Goal: Information Seeking & Learning: Learn about a topic

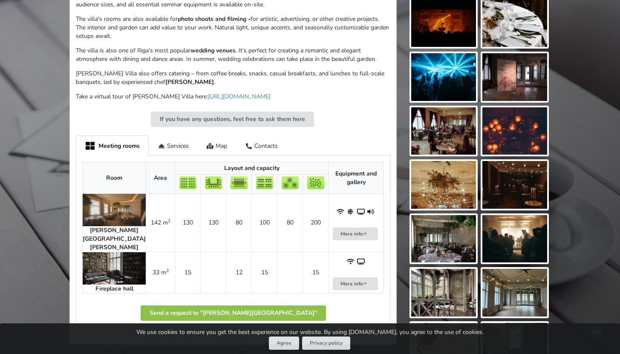
scroll to position [395, 0]
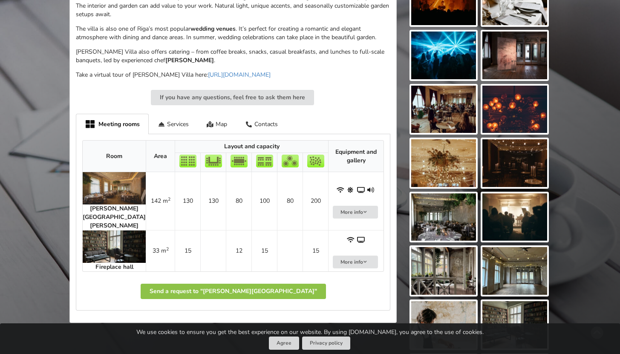
click at [93, 191] on img at bounding box center [114, 188] width 63 height 32
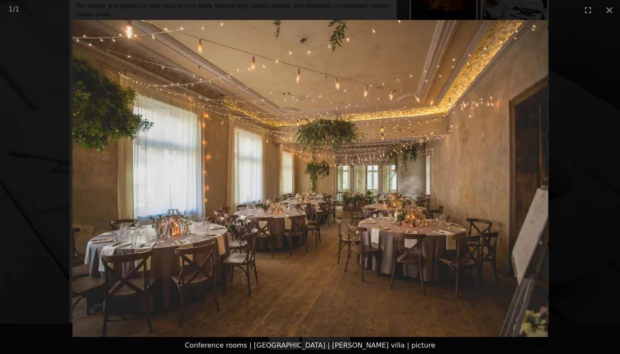
click at [365, 86] on picture at bounding box center [310, 178] width 620 height 317
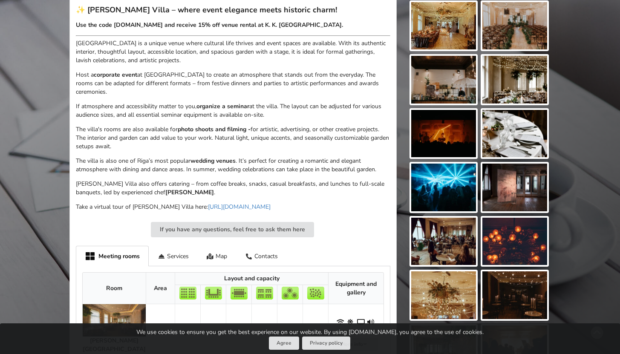
scroll to position [219, 0]
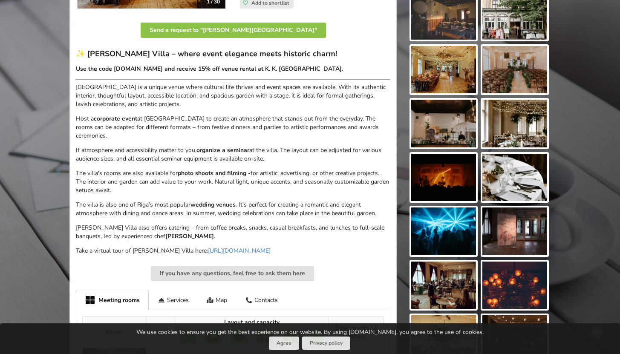
click at [448, 76] on img at bounding box center [443, 70] width 65 height 48
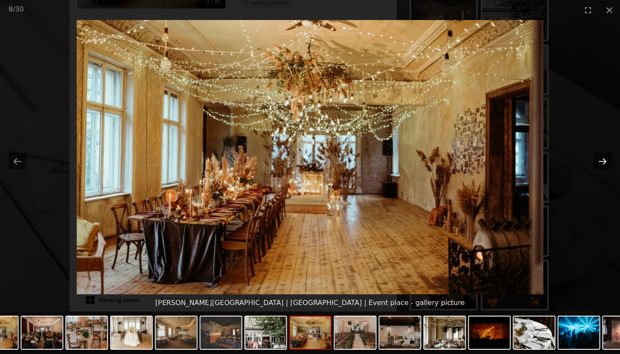
click at [600, 162] on button "Next slide" at bounding box center [602, 161] width 18 height 17
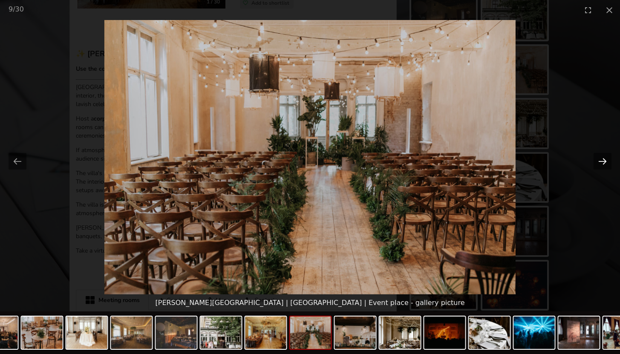
click at [600, 162] on button "Next slide" at bounding box center [602, 161] width 18 height 17
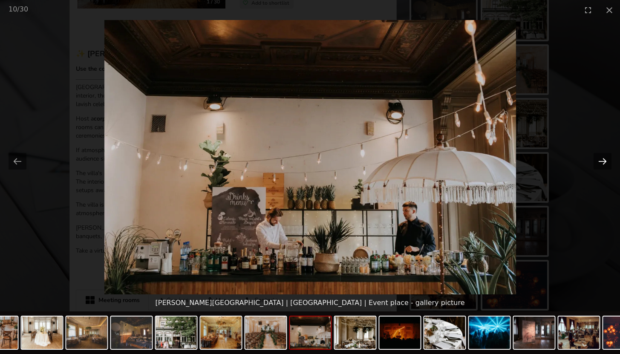
click at [600, 162] on button "Next slide" at bounding box center [602, 161] width 18 height 17
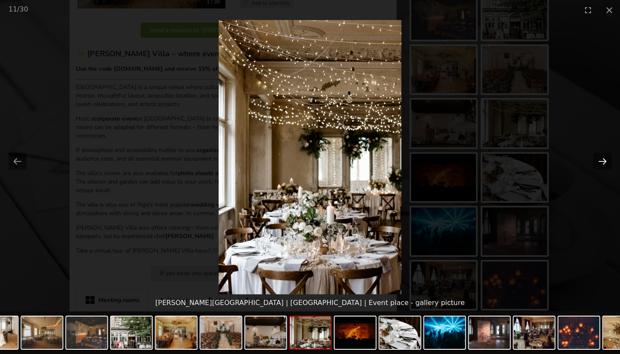
click at [600, 162] on button "Next slide" at bounding box center [602, 161] width 18 height 17
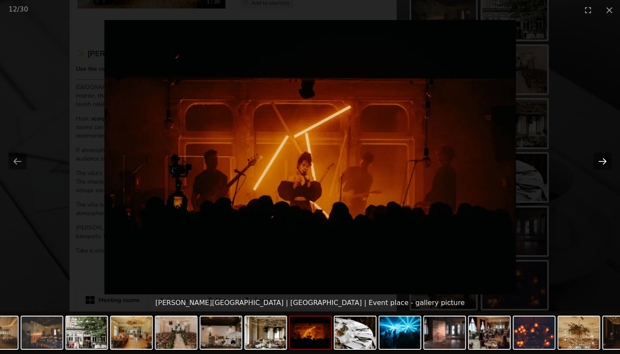
click at [600, 162] on button "Next slide" at bounding box center [602, 161] width 18 height 17
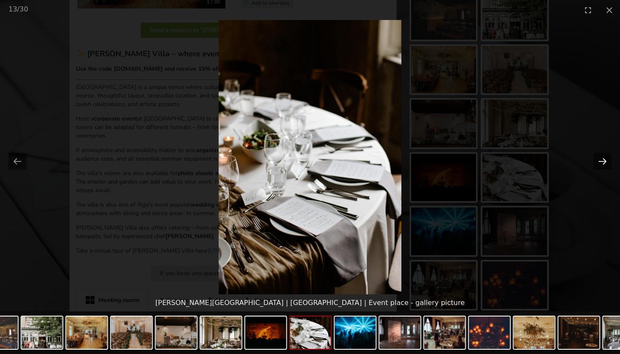
click at [600, 162] on button "Next slide" at bounding box center [602, 161] width 18 height 17
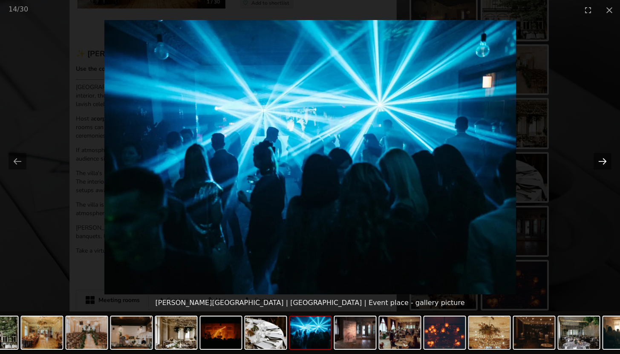
click at [602, 163] on button "Next slide" at bounding box center [602, 161] width 18 height 17
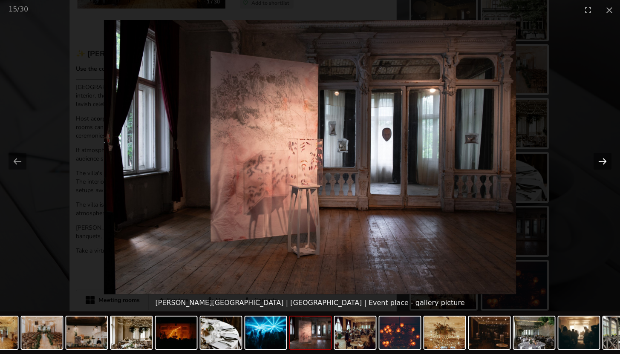
click at [603, 163] on button "Next slide" at bounding box center [602, 161] width 18 height 17
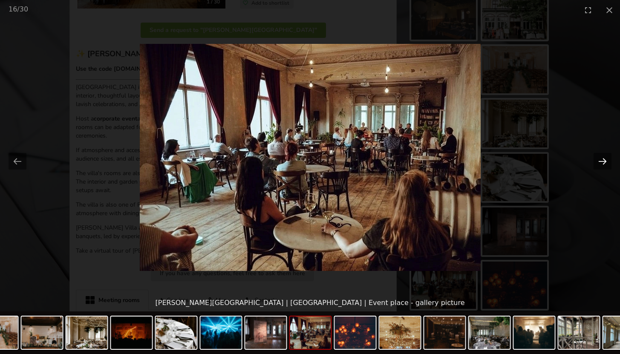
click at [603, 162] on button "Next slide" at bounding box center [602, 161] width 18 height 17
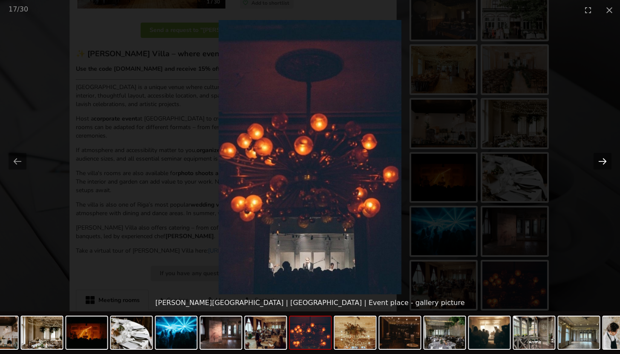
click at [603, 162] on button "Next slide" at bounding box center [602, 161] width 18 height 17
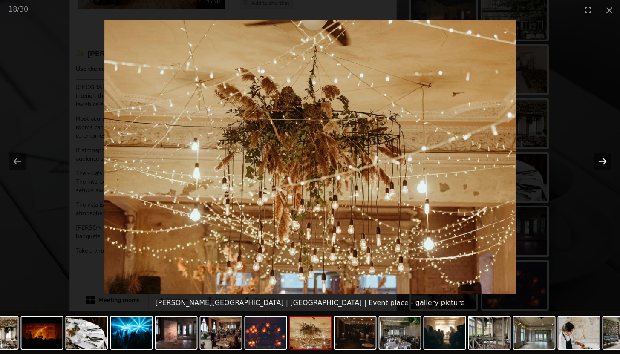
click at [603, 162] on button "Next slide" at bounding box center [602, 161] width 18 height 17
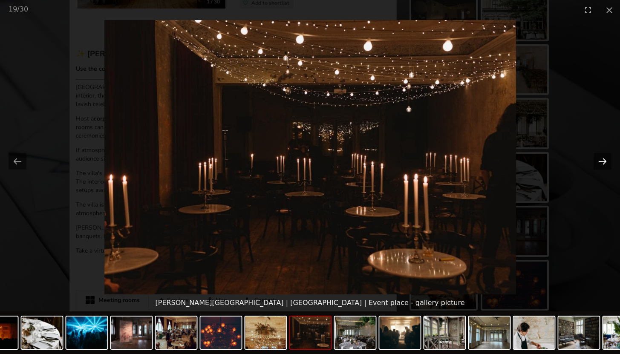
click at [603, 162] on button "Next slide" at bounding box center [602, 161] width 18 height 17
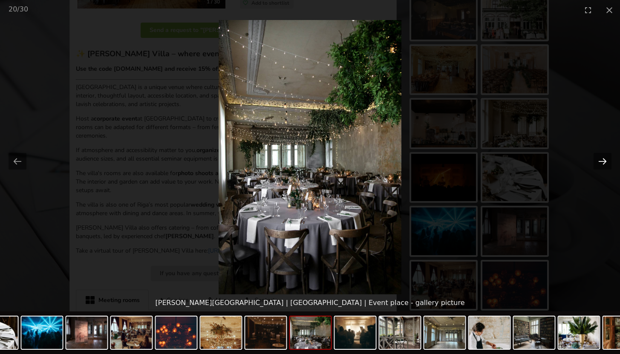
click at [603, 162] on button "Next slide" at bounding box center [602, 161] width 18 height 17
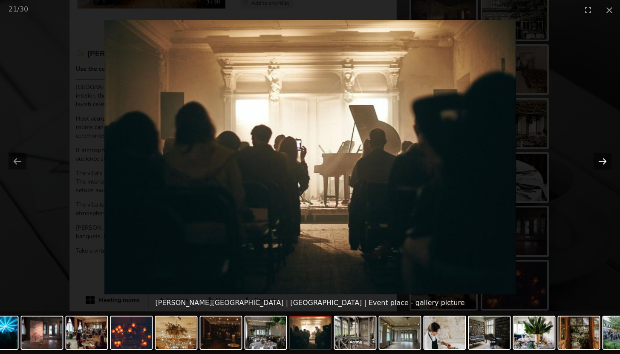
click at [603, 162] on button "Next slide" at bounding box center [602, 161] width 18 height 17
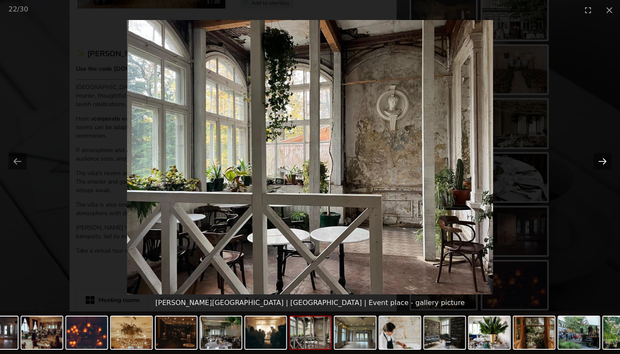
click at [603, 162] on button "Next slide" at bounding box center [602, 161] width 18 height 17
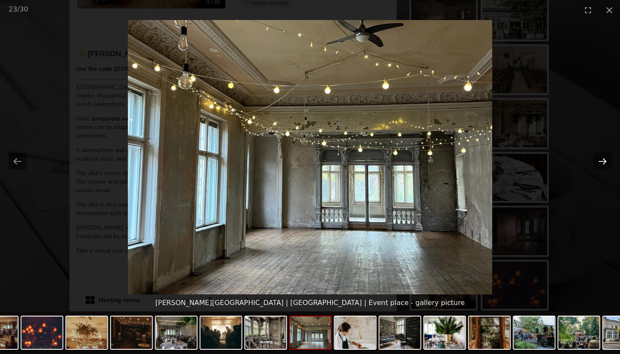
click at [603, 162] on button "Next slide" at bounding box center [602, 161] width 18 height 17
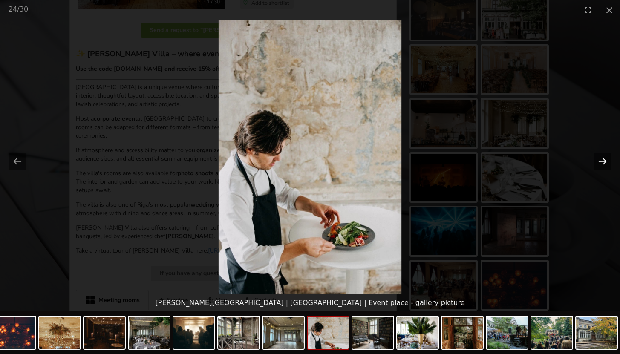
click at [603, 162] on button "Next slide" at bounding box center [602, 161] width 18 height 17
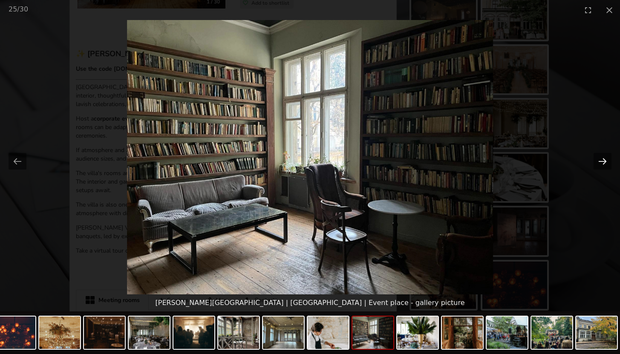
click at [603, 162] on button "Next slide" at bounding box center [602, 161] width 18 height 17
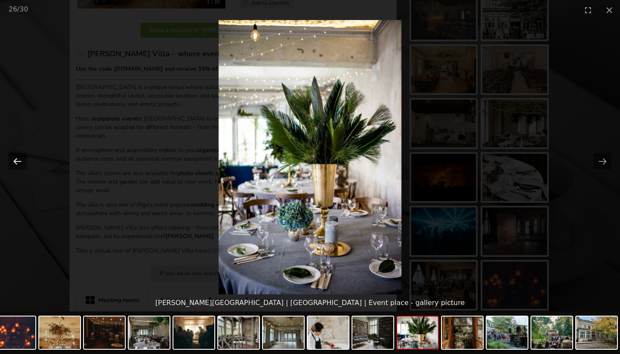
click at [22, 160] on button "Previous slide" at bounding box center [18, 161] width 18 height 17
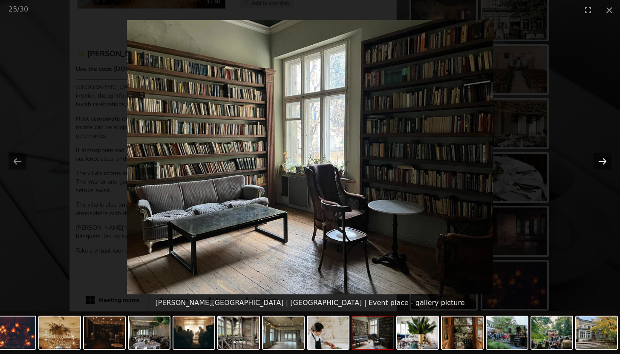
click at [598, 158] on button "Next slide" at bounding box center [602, 161] width 18 height 17
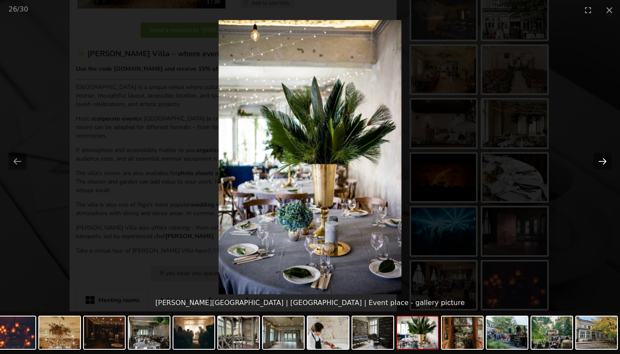
click at [598, 158] on button "Next slide" at bounding box center [602, 161] width 18 height 17
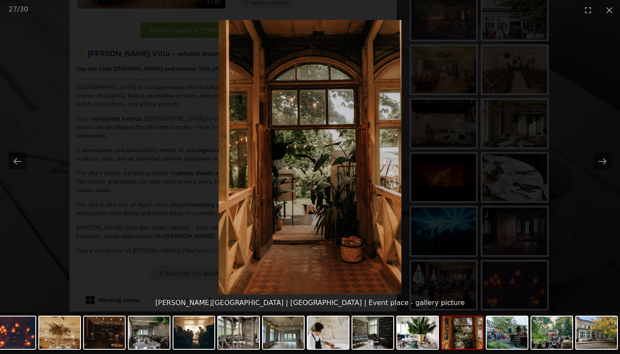
scroll to position [0, 0]
click at [546, 140] on picture at bounding box center [310, 157] width 620 height 274
click at [606, 161] on button "Next slide" at bounding box center [602, 161] width 18 height 17
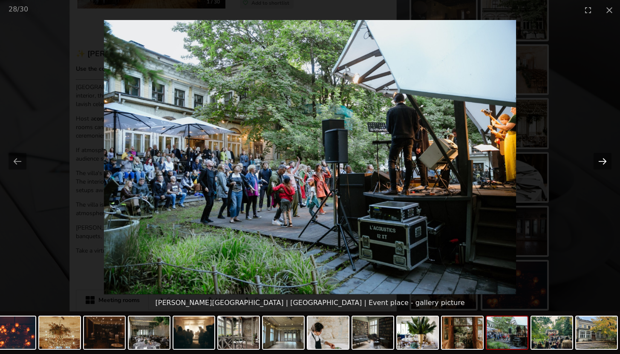
click at [606, 161] on button "Next slide" at bounding box center [602, 161] width 18 height 17
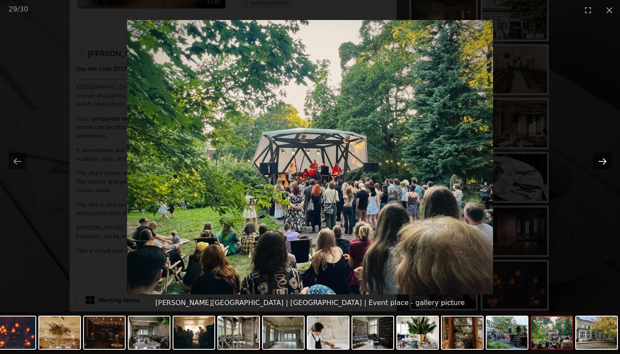
click at [606, 161] on button "Next slide" at bounding box center [602, 161] width 18 height 17
click at [606, 162] on button "Next slide" at bounding box center [602, 161] width 18 height 17
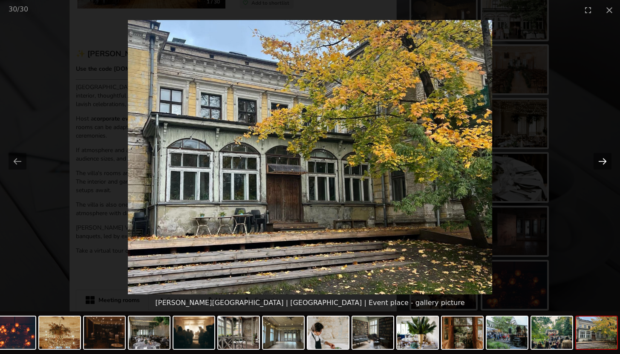
click at [605, 161] on button "Next slide" at bounding box center [602, 161] width 18 height 17
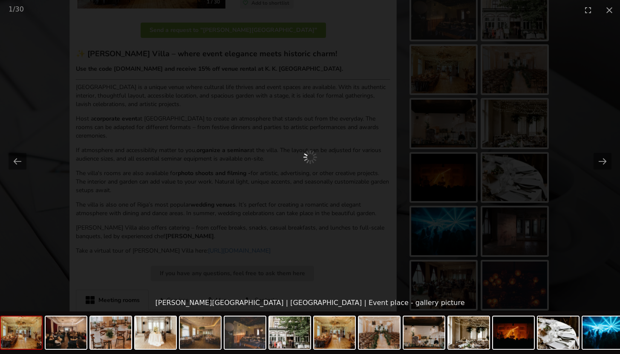
click at [540, 114] on div at bounding box center [310, 157] width 620 height 274
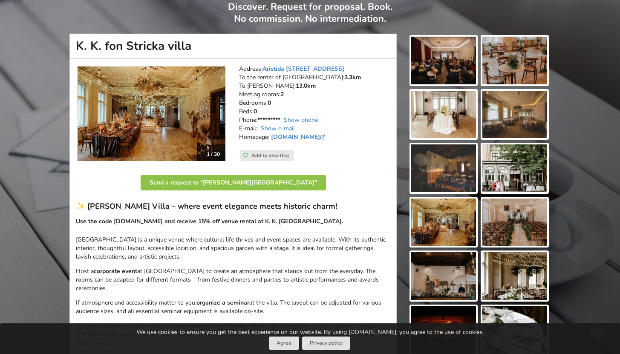
scroll to position [34, 0]
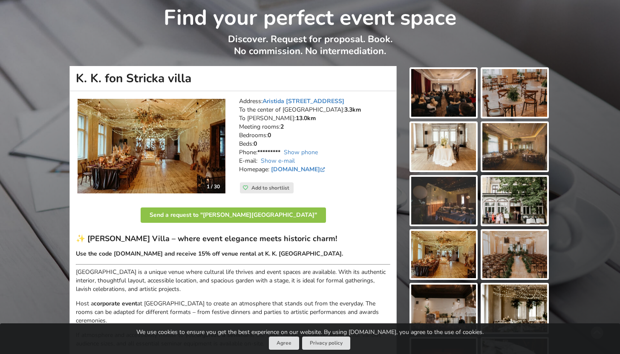
click at [524, 80] on img at bounding box center [514, 93] width 65 height 48
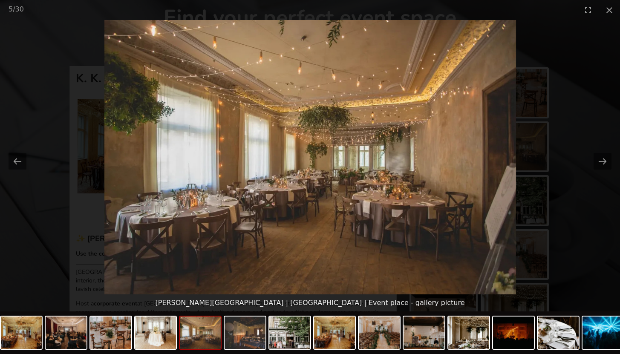
scroll to position [0, 0]
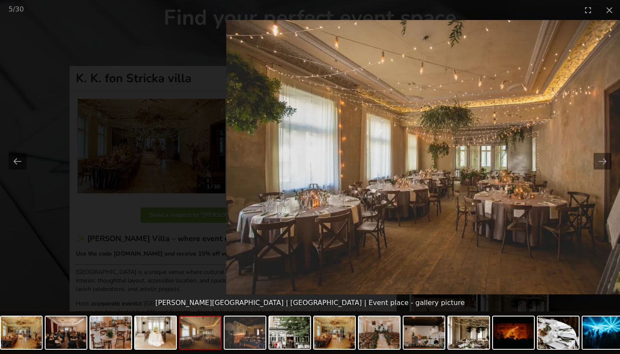
click at [462, 256] on picture at bounding box center [432, 157] width 620 height 274
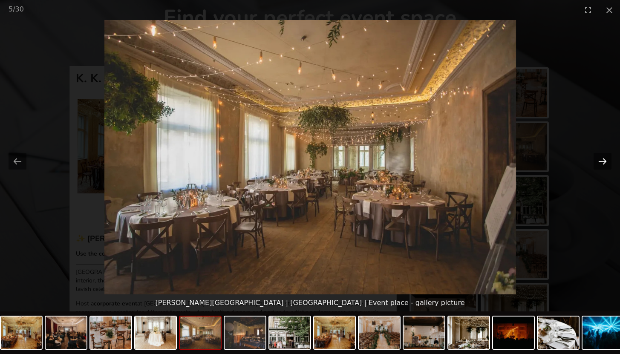
click at [606, 162] on button "Next slide" at bounding box center [602, 161] width 18 height 17
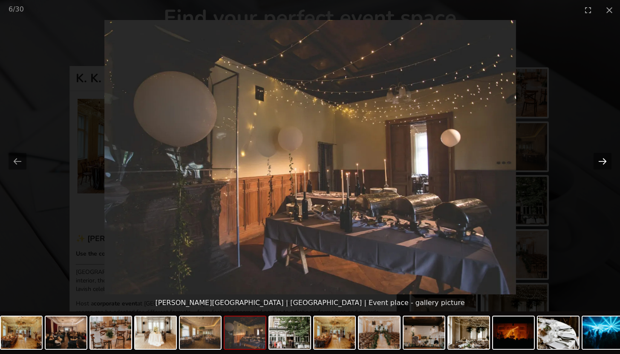
click at [603, 161] on button "Next slide" at bounding box center [602, 161] width 18 height 17
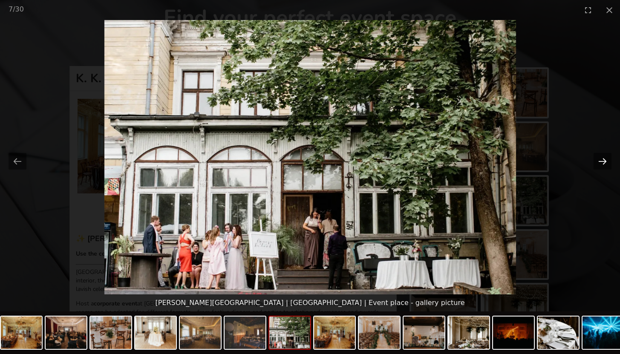
click at [603, 161] on button "Next slide" at bounding box center [602, 161] width 18 height 17
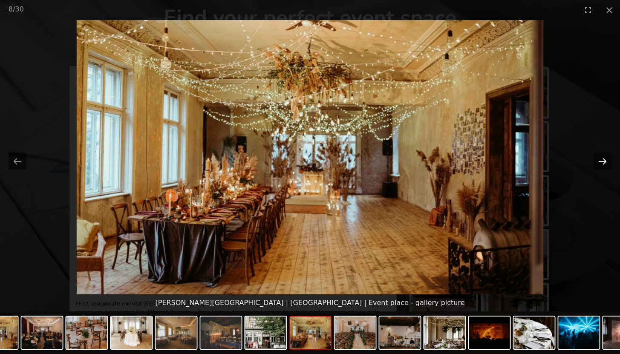
click at [603, 161] on button "Next slide" at bounding box center [602, 161] width 18 height 17
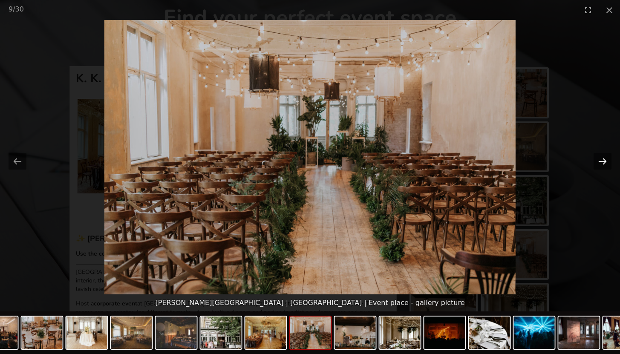
click at [603, 162] on button "Next slide" at bounding box center [602, 161] width 18 height 17
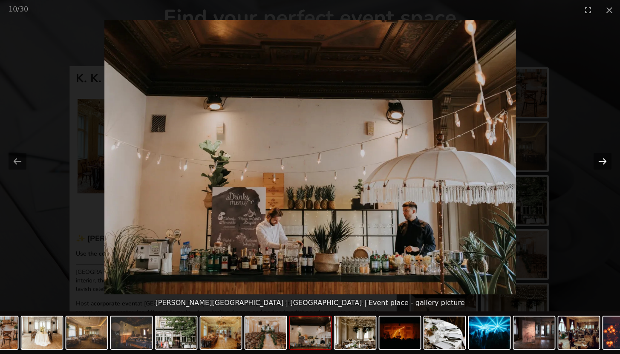
click at [601, 161] on button "Next slide" at bounding box center [602, 161] width 18 height 17
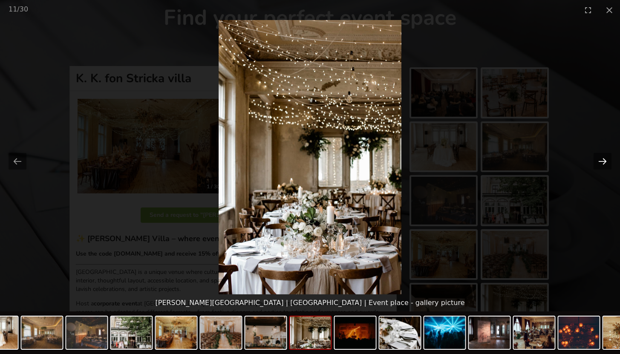
click at [601, 162] on button "Next slide" at bounding box center [602, 161] width 18 height 17
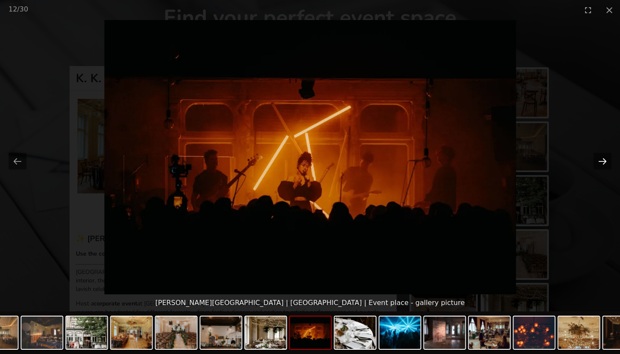
click at [601, 162] on button "Next slide" at bounding box center [602, 161] width 18 height 17
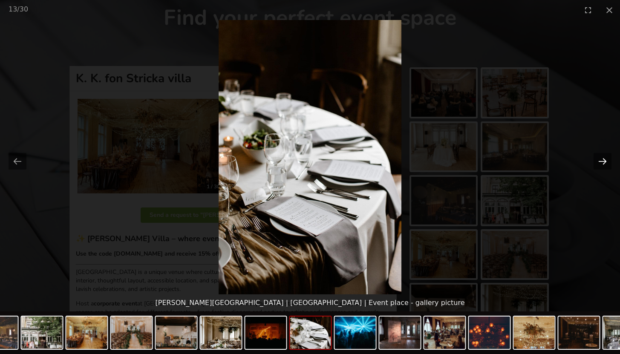
click at [602, 162] on button "Next slide" at bounding box center [602, 161] width 18 height 17
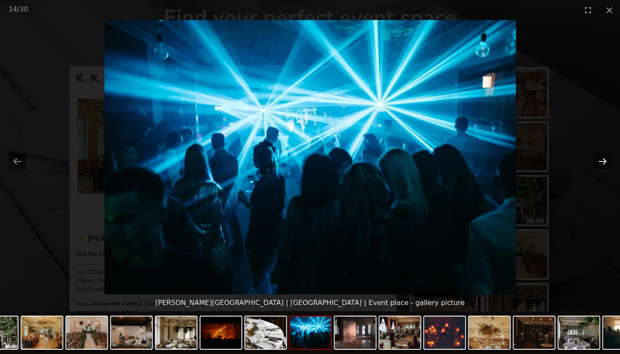
click at [602, 161] on button "Next slide" at bounding box center [602, 161] width 18 height 17
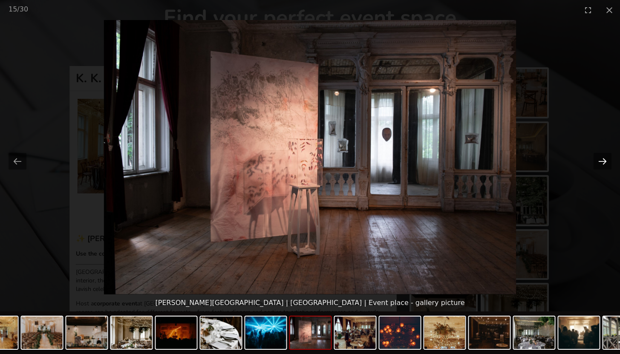
click at [601, 161] on button "Next slide" at bounding box center [602, 161] width 18 height 17
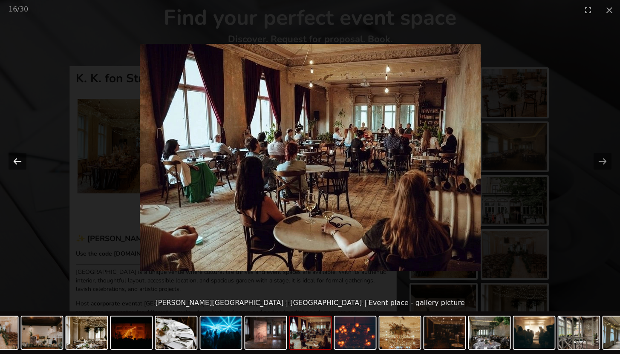
click at [17, 160] on button "Previous slide" at bounding box center [18, 161] width 18 height 17
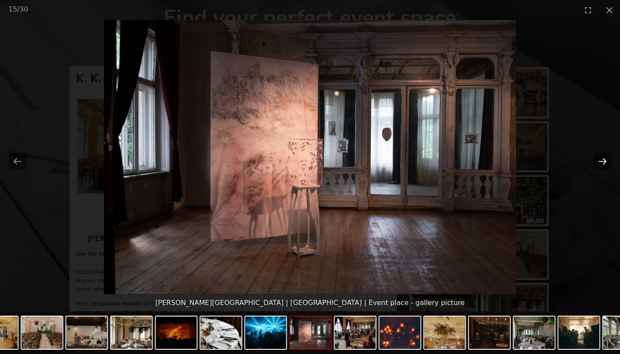
click at [599, 162] on button "Next slide" at bounding box center [602, 161] width 18 height 17
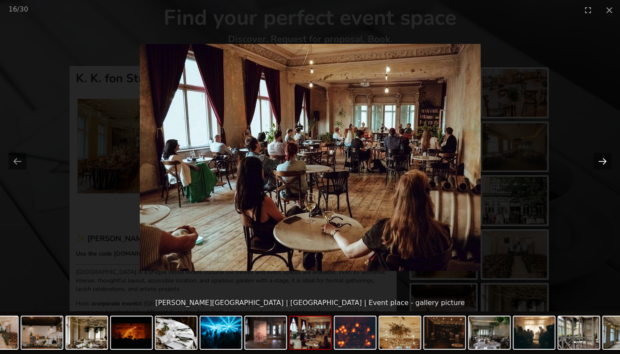
click at [599, 162] on button "Next slide" at bounding box center [602, 161] width 18 height 17
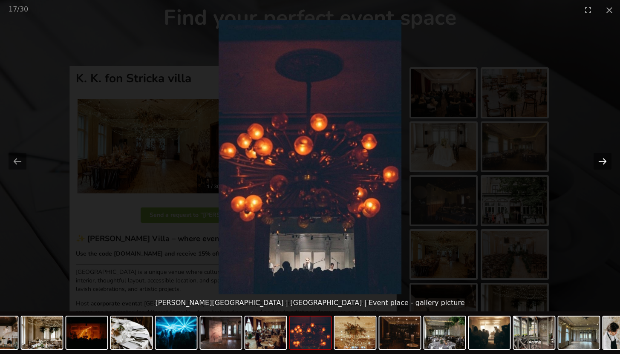
click at [599, 162] on button "Next slide" at bounding box center [602, 161] width 18 height 17
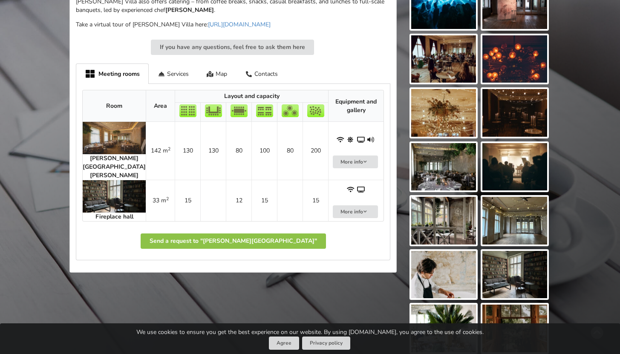
scroll to position [396, 0]
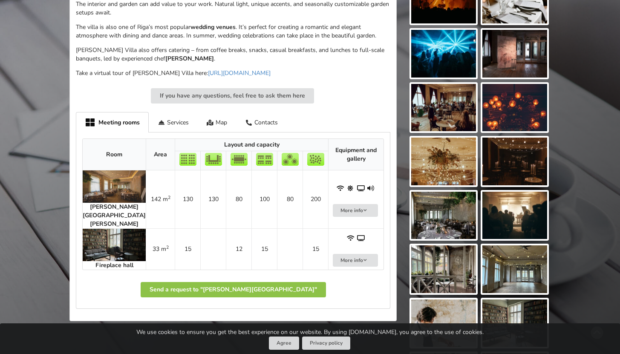
click at [99, 189] on img at bounding box center [114, 186] width 63 height 32
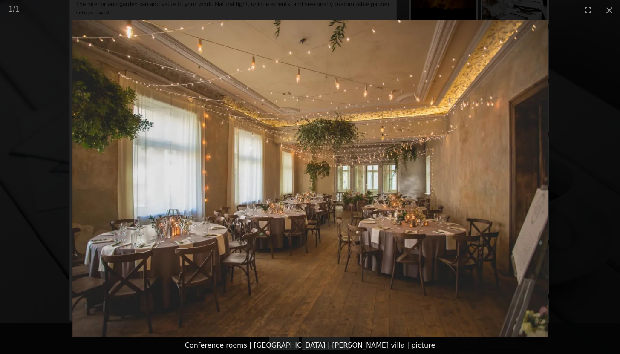
click at [452, 95] on picture at bounding box center [310, 178] width 620 height 317
click at [331, 66] on picture at bounding box center [310, 178] width 620 height 317
click at [605, 10] on button "Close gallery" at bounding box center [608, 10] width 21 height 20
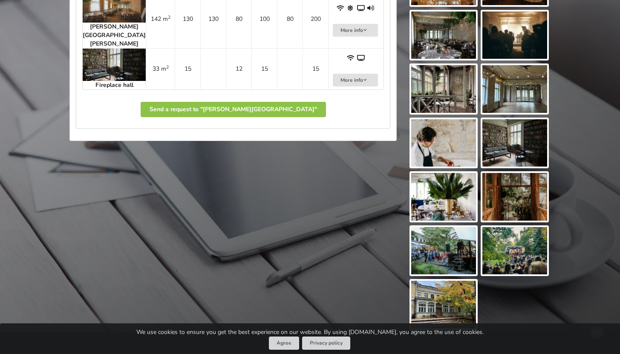
scroll to position [580, 0]
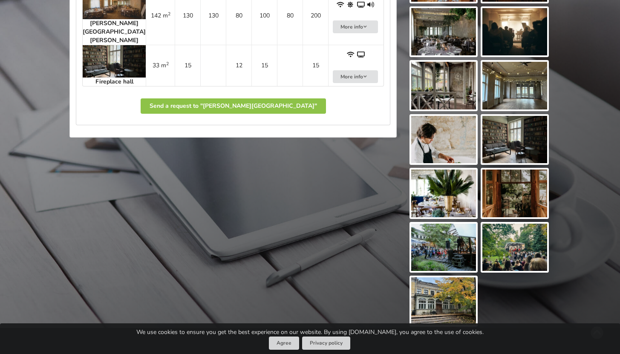
click at [449, 93] on img at bounding box center [443, 86] width 65 height 48
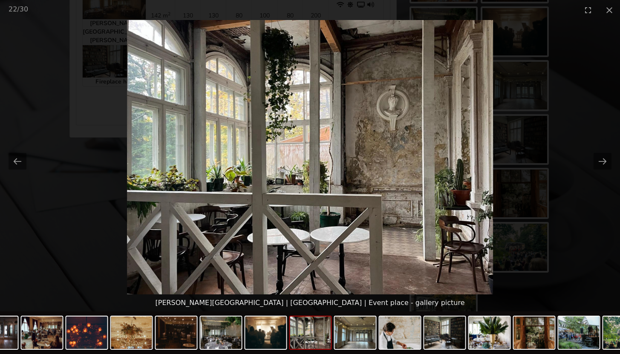
scroll to position [0, 0]
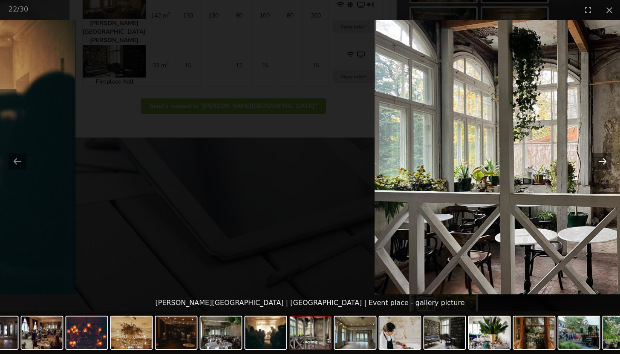
click at [599, 161] on button "Next slide" at bounding box center [602, 161] width 18 height 17
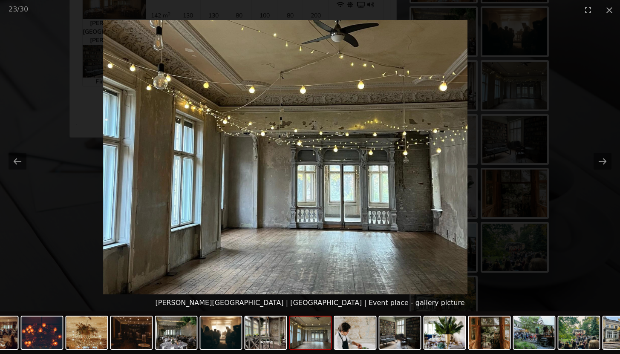
click at [279, 35] on picture at bounding box center [285, 157] width 620 height 274
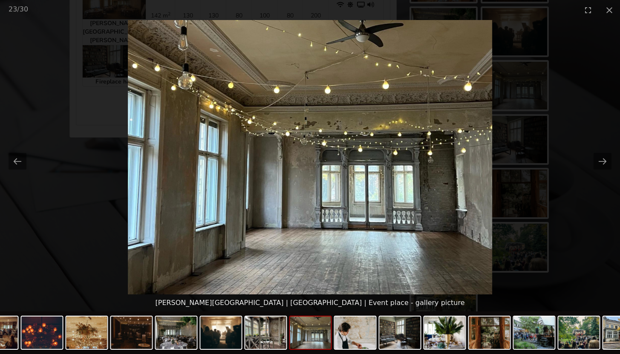
click at [488, 197] on picture at bounding box center [310, 157] width 620 height 274
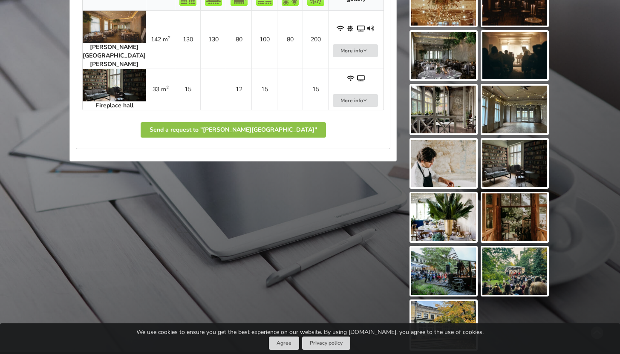
scroll to position [506, 0]
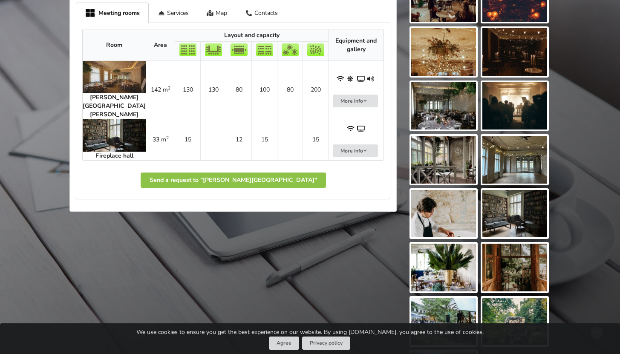
click at [506, 208] on img at bounding box center [514, 214] width 65 height 48
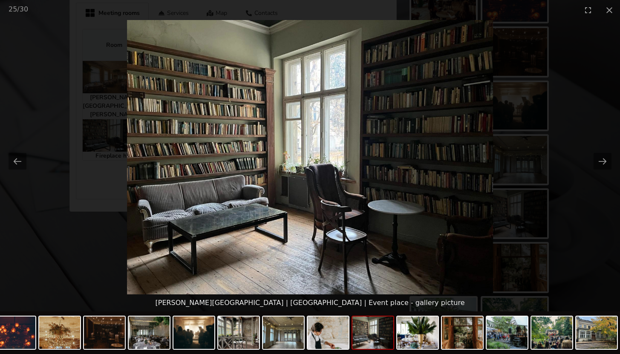
scroll to position [0, 0]
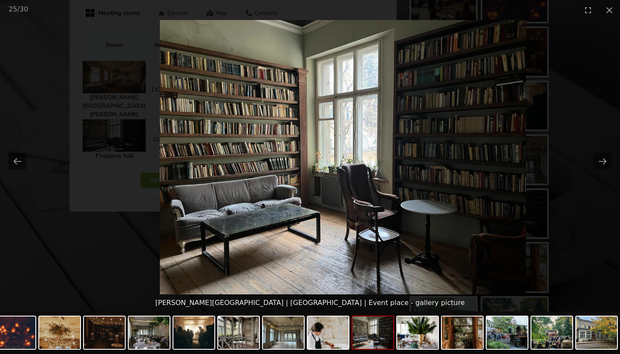
drag, startPoint x: 355, startPoint y: 40, endPoint x: 353, endPoint y: 47, distance: 7.5
click at [355, 40] on picture at bounding box center [343, 157] width 620 height 274
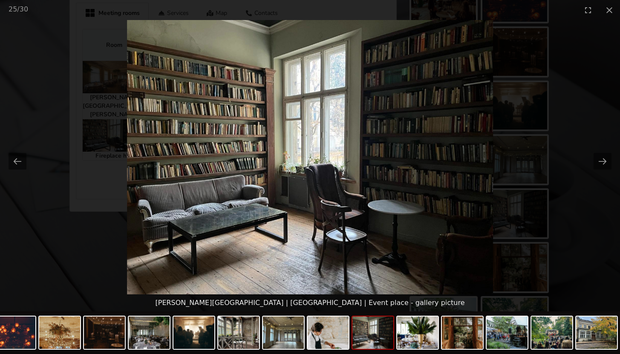
click at [144, 108] on picture at bounding box center [310, 157] width 620 height 274
click at [609, 16] on button "Close gallery" at bounding box center [608, 10] width 21 height 20
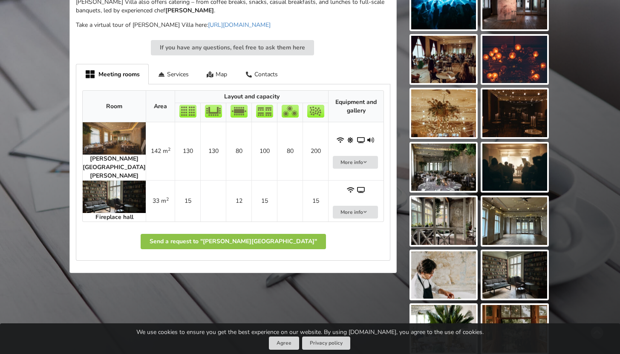
scroll to position [427, 0]
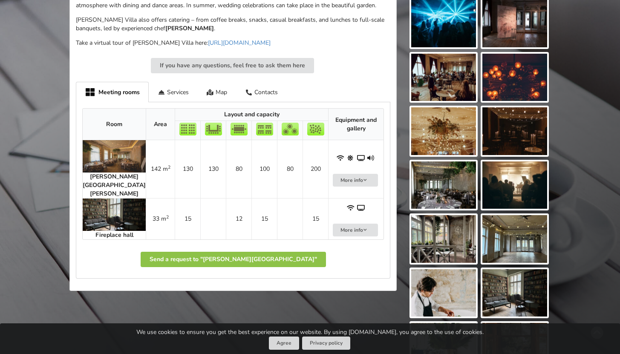
click at [551, 221] on div at bounding box center [479, 77] width 154 height 808
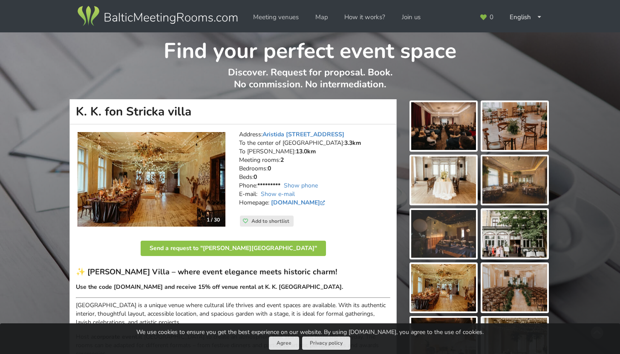
scroll to position [0, 0]
